Goal: Check status

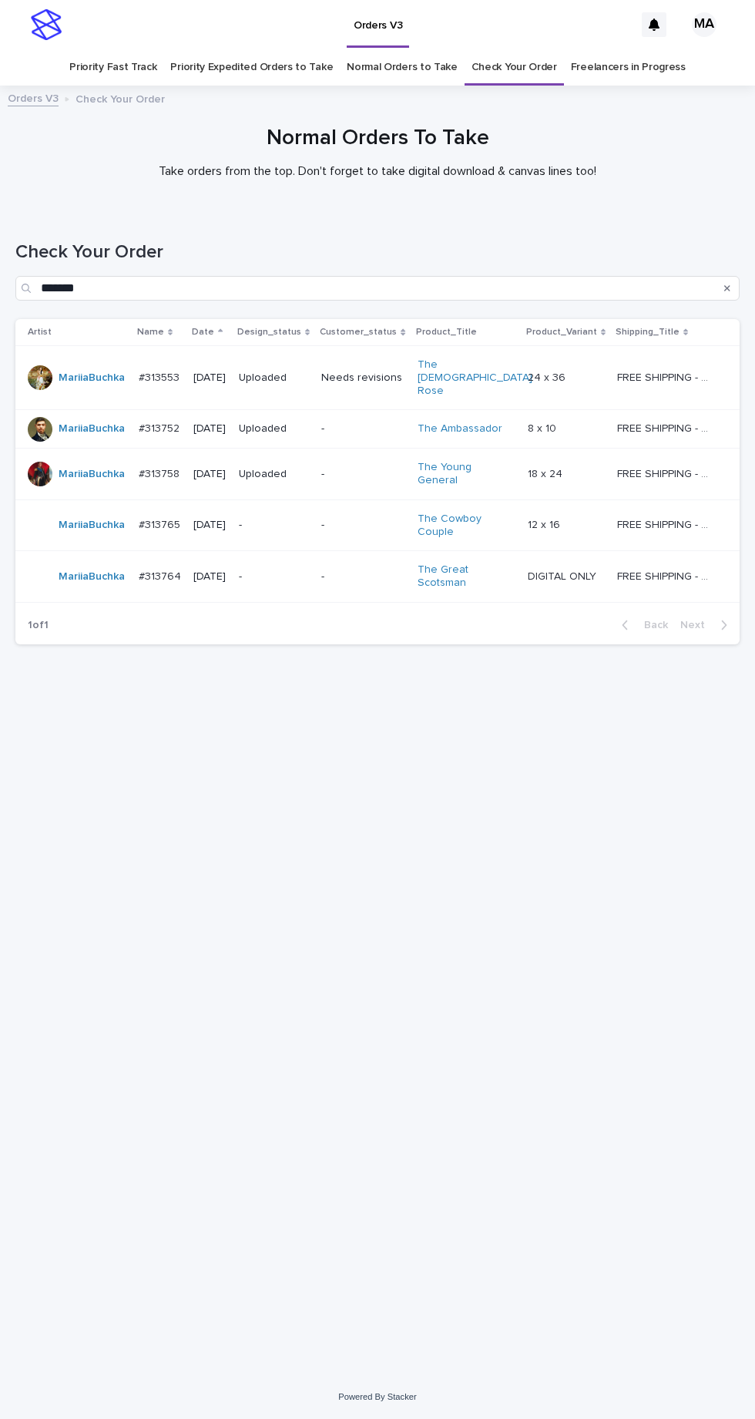
scroll to position [49, 0]
click at [503, 49] on link "Check Your Order" at bounding box center [515, 67] width 86 height 36
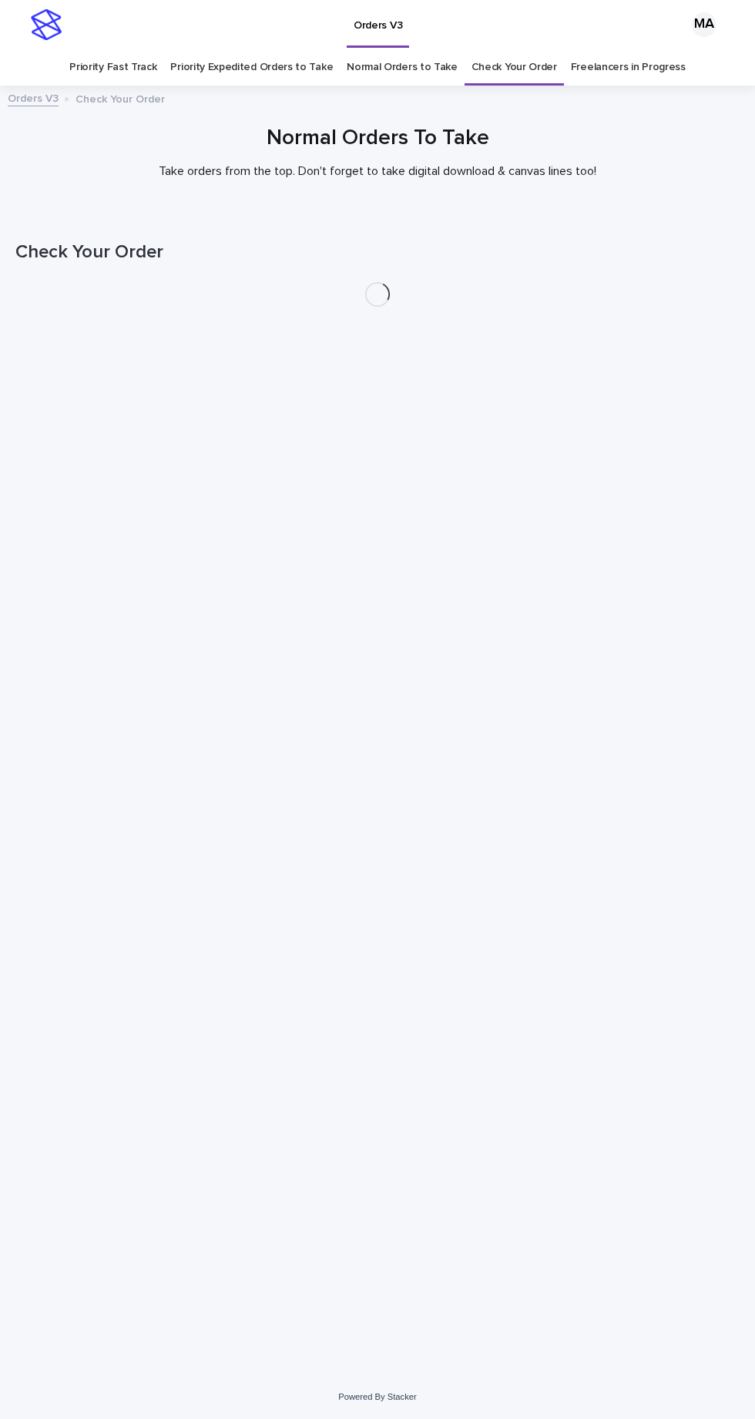
scroll to position [49, 0]
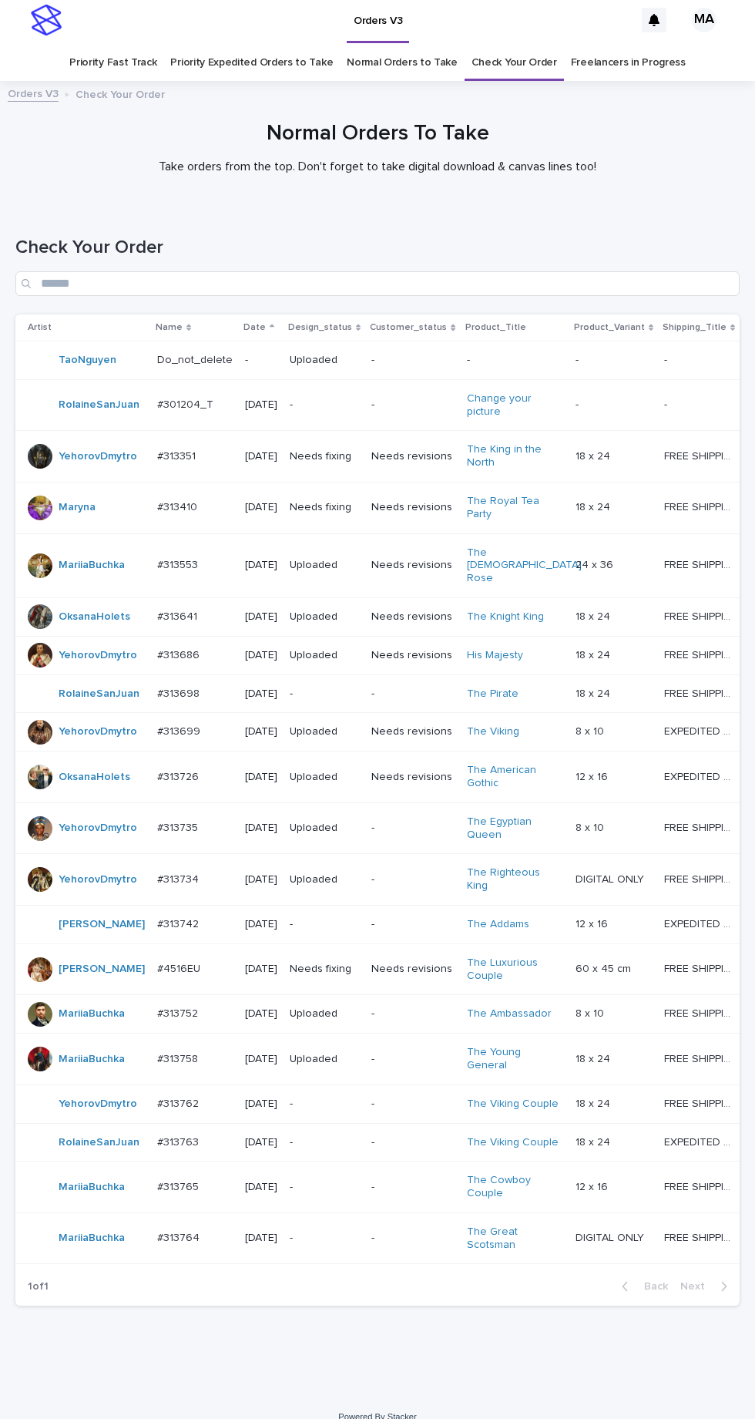
click at [338, 1245] on p "-" at bounding box center [324, 1238] width 69 height 13
